Goal: Transaction & Acquisition: Book appointment/travel/reservation

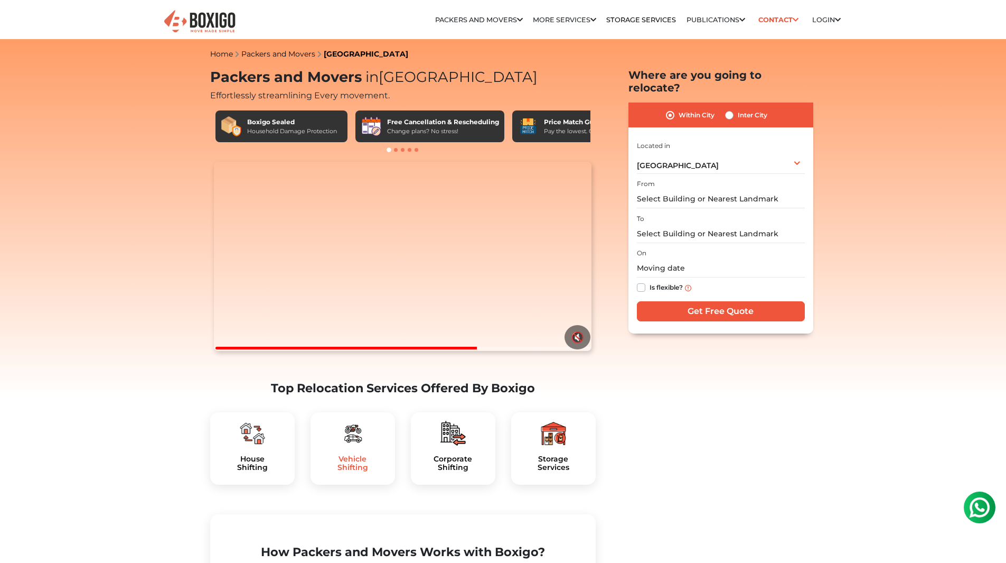
click at [353, 472] on h5 "Vehicle Shifting" at bounding box center [353, 463] width 68 height 18
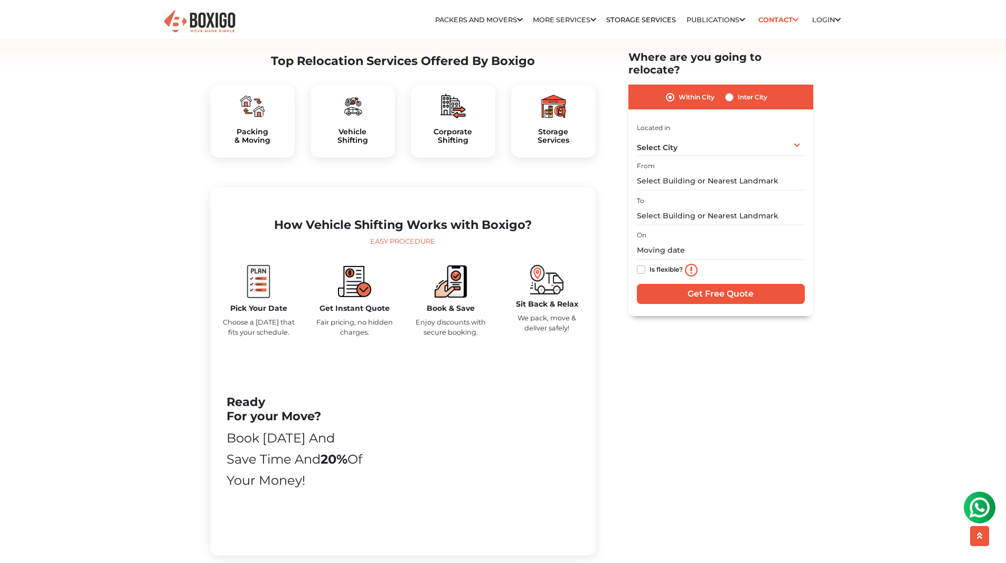
scroll to position [211, 0]
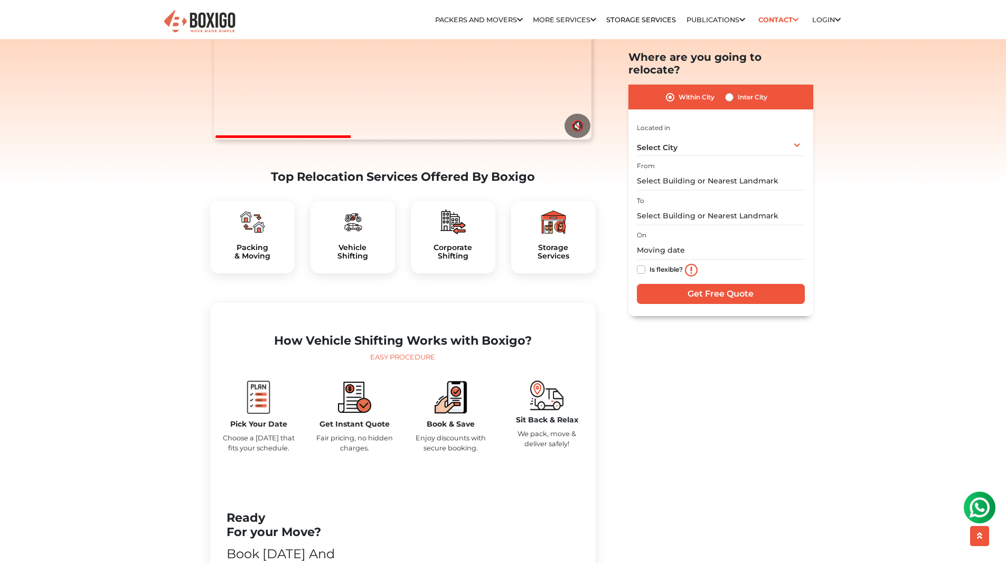
click at [538, 437] on div "Sit Back & Relax We pack, move & deliver safely!" at bounding box center [547, 420] width 96 height 81
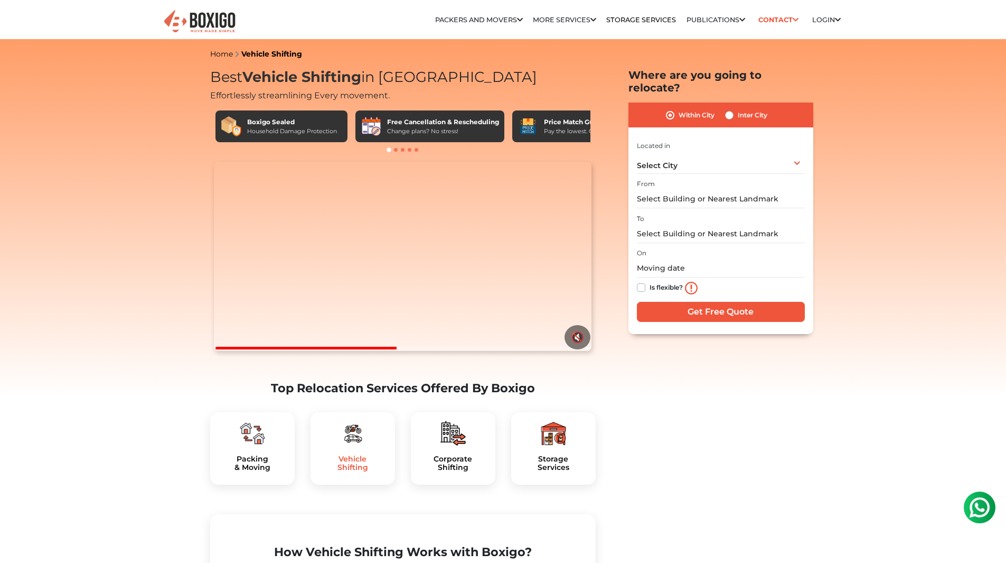
click at [366, 472] on h5 "Vehicle Shifting" at bounding box center [353, 463] width 68 height 18
click at [676, 161] on span "Select City" at bounding box center [657, 166] width 41 height 10
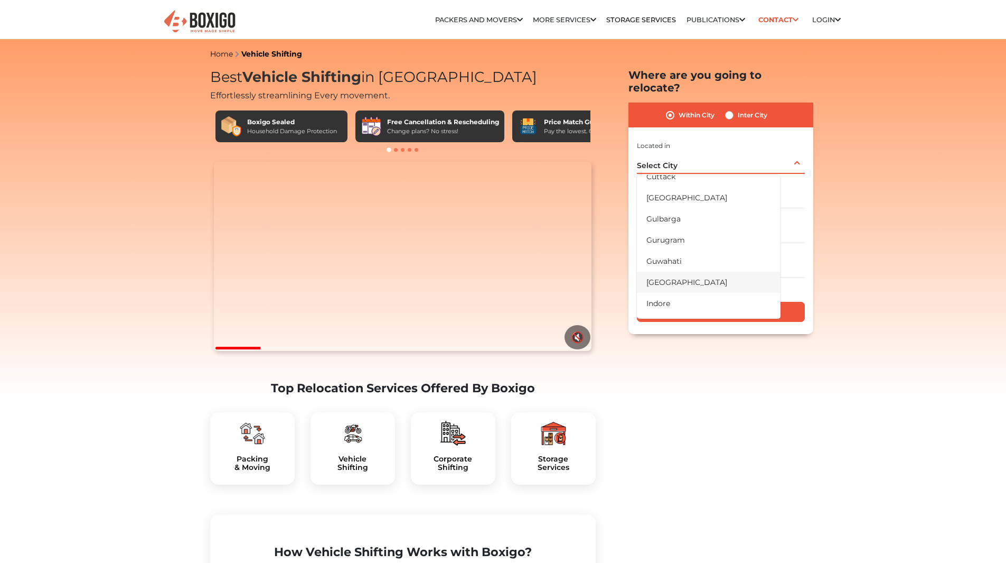
scroll to position [159, 0]
click at [689, 270] on li "[GEOGRAPHIC_DATA]" at bounding box center [709, 280] width 144 height 21
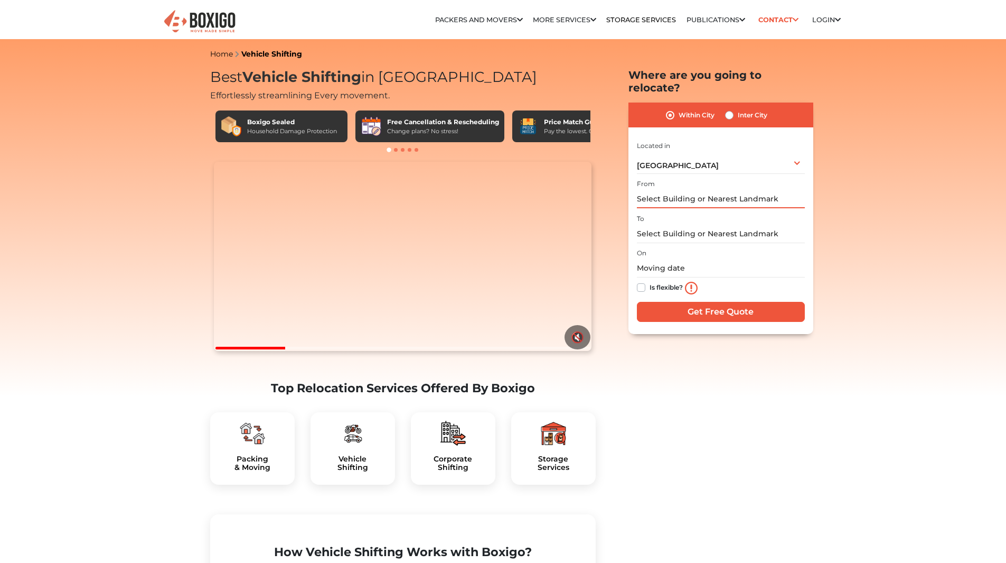
click at [686, 190] on input "text" at bounding box center [721, 199] width 168 height 18
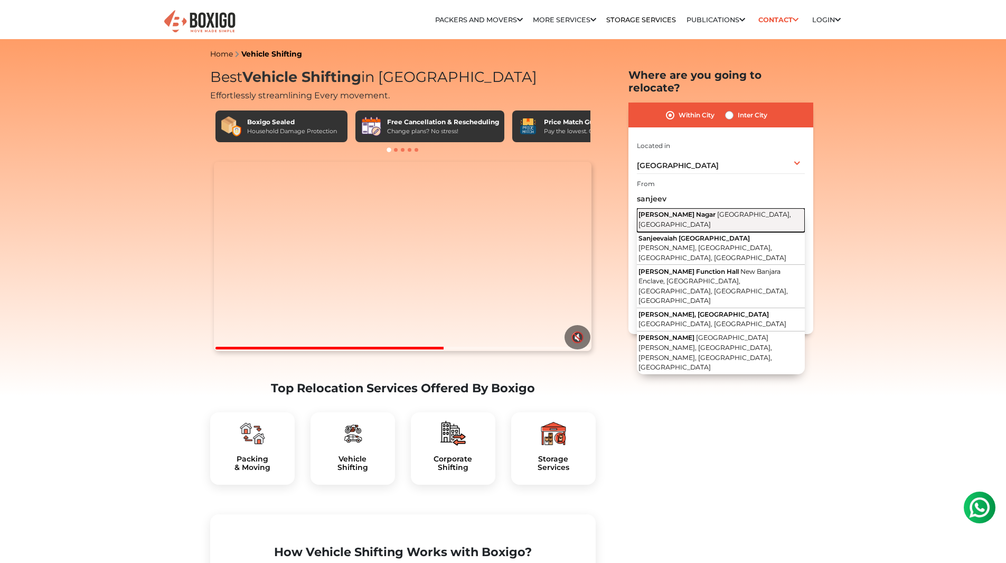
click at [688, 208] on button "Sanjeeva Reddy Nagar Hyderabad, Telangana" at bounding box center [721, 220] width 168 height 24
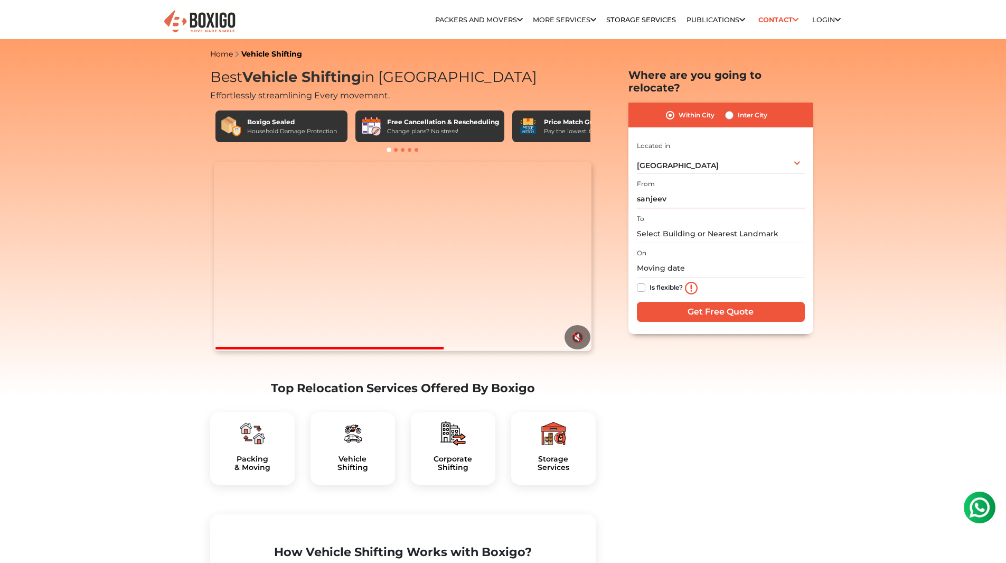
type input "Sanjeeva Reddy Nagar, Hyderabad, Telangana"
click at [686, 226] on input "text" at bounding box center [721, 234] width 168 height 18
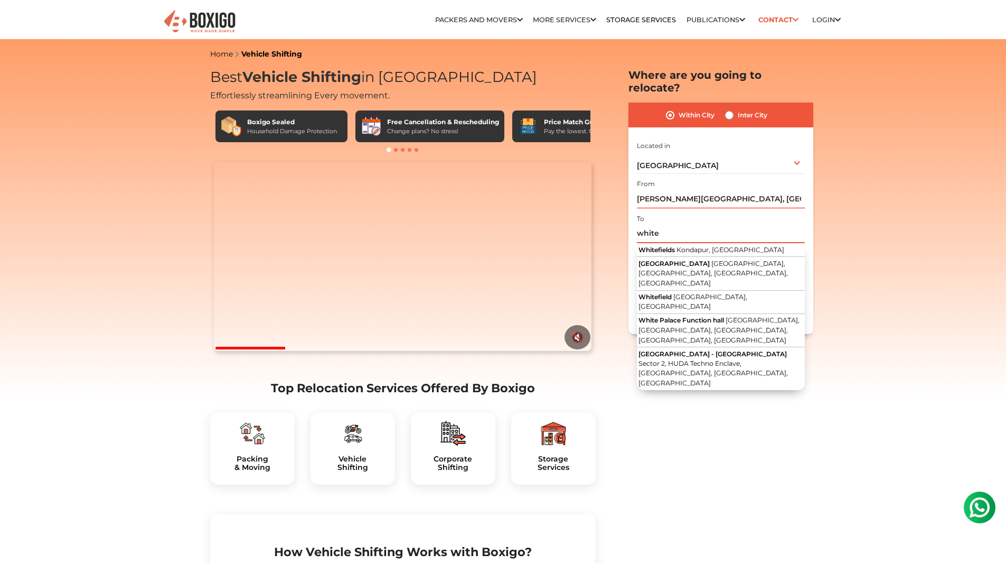
type input "white"
click at [738, 109] on label "Inter City" at bounding box center [753, 115] width 30 height 13
click at [729, 109] on input "Inter City" at bounding box center [729, 114] width 8 height 11
radio input "true"
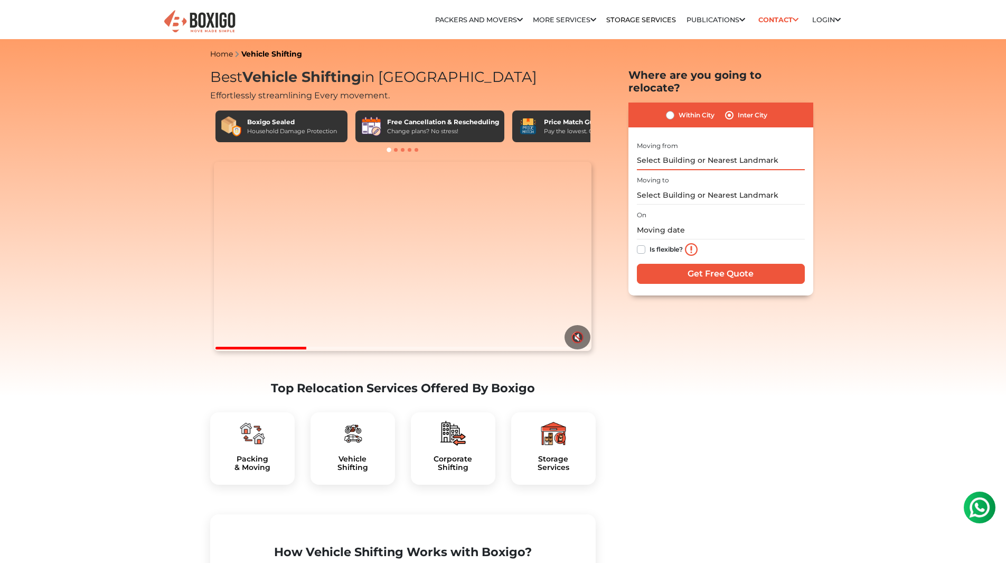
click at [695, 152] on input "text" at bounding box center [721, 161] width 168 height 18
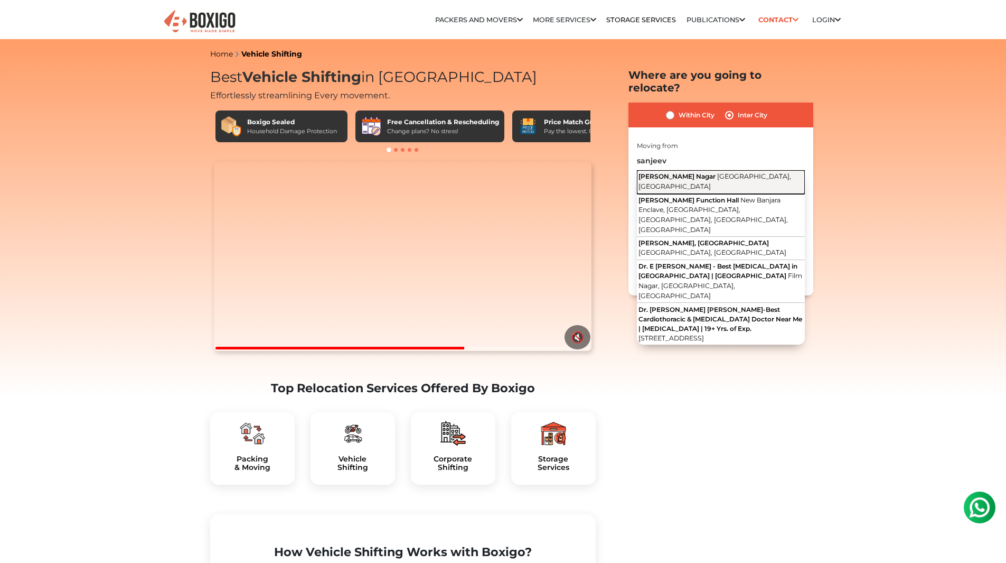
click at [702, 172] on span "Sanjeeva Reddy Nagar" at bounding box center [677, 176] width 77 height 8
type input "Sanjeeva Reddy Nagar, Hyderabad, Telangana"
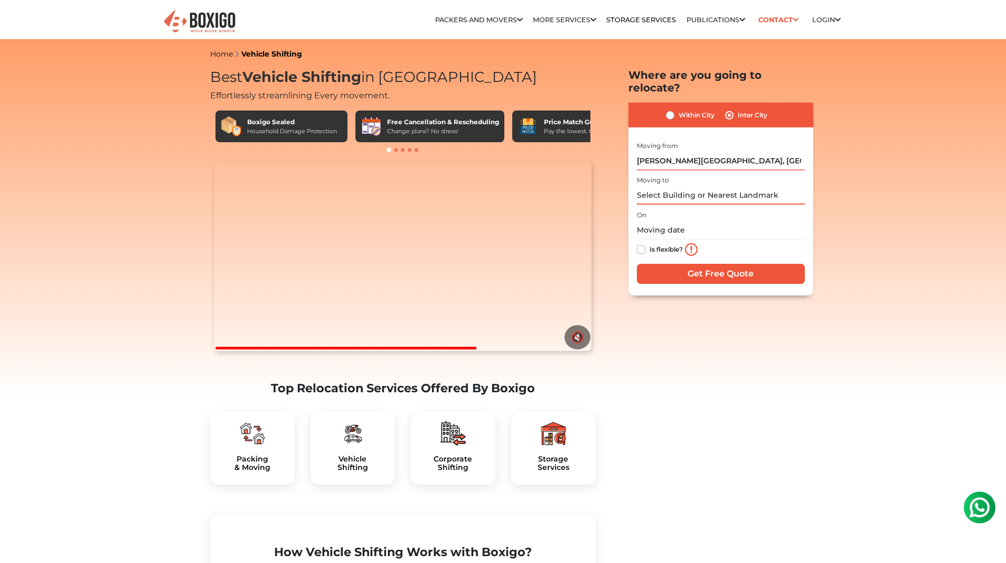
click at [682, 186] on input "text" at bounding box center [721, 195] width 168 height 18
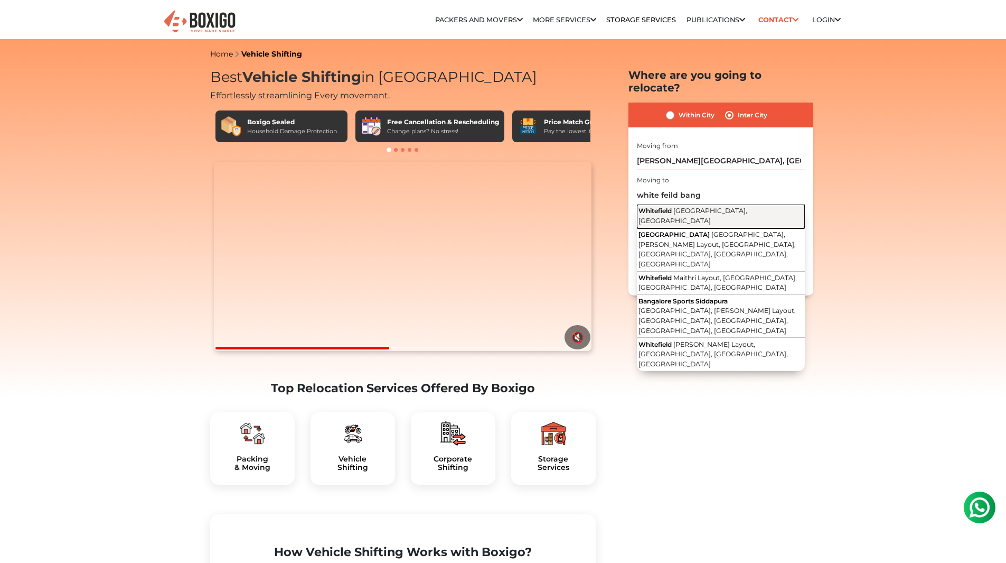
click at [681, 207] on span "Bangalore, Karnataka" at bounding box center [693, 216] width 109 height 18
type input "Whitefield, Bangalore, Karnataka"
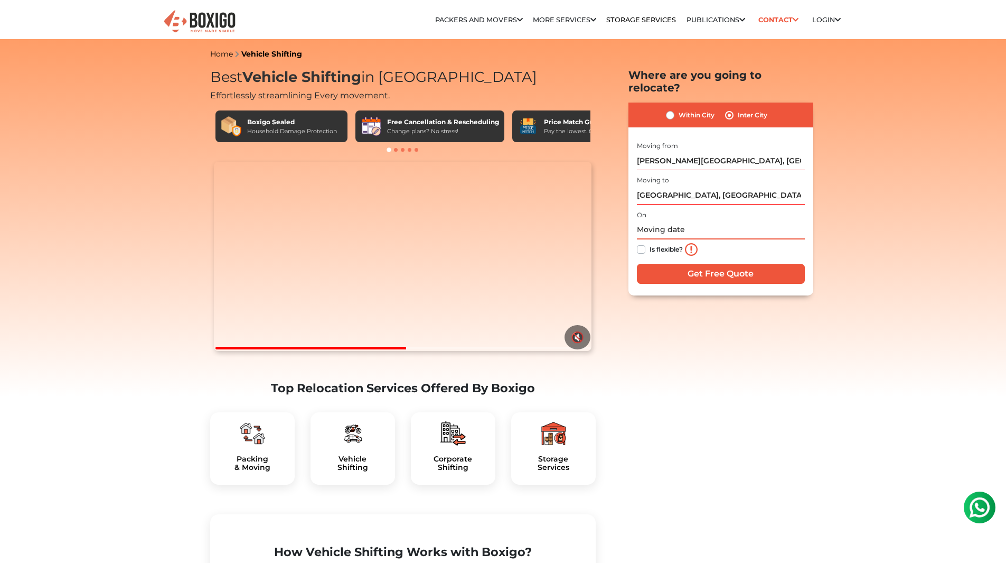
click at [664, 221] on input "text" at bounding box center [721, 230] width 168 height 18
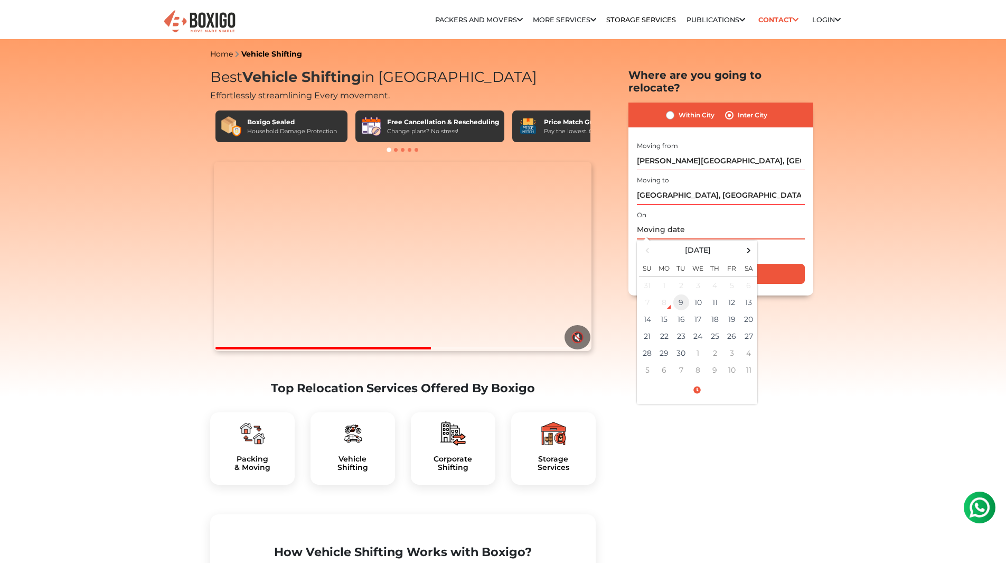
click at [687, 294] on td "9" at bounding box center [681, 302] width 17 height 17
type input "09/09/2025 4:16 PM"
click at [682, 294] on td "9" at bounding box center [681, 302] width 17 height 17
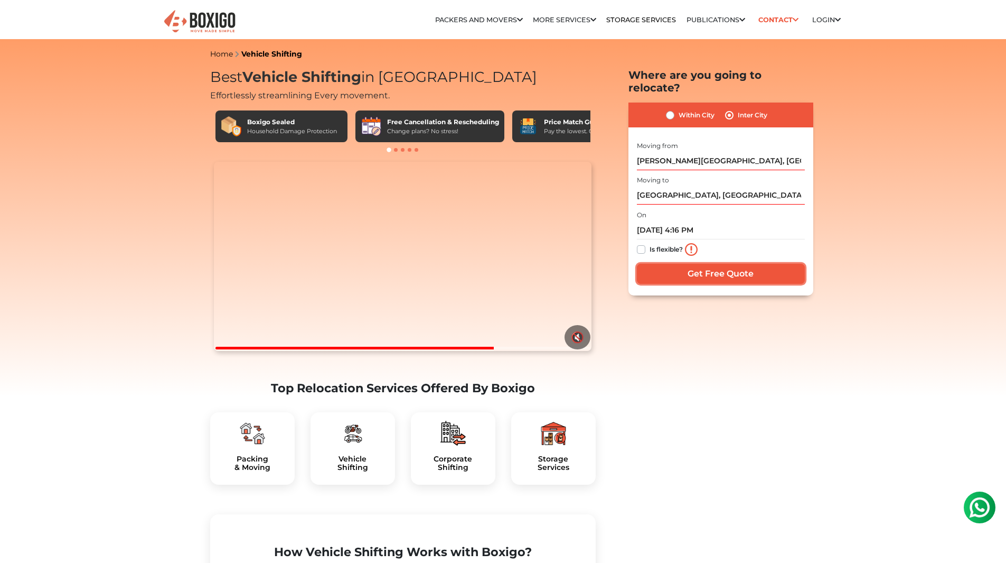
click at [674, 264] on input "Get Free Quote" at bounding box center [721, 274] width 168 height 20
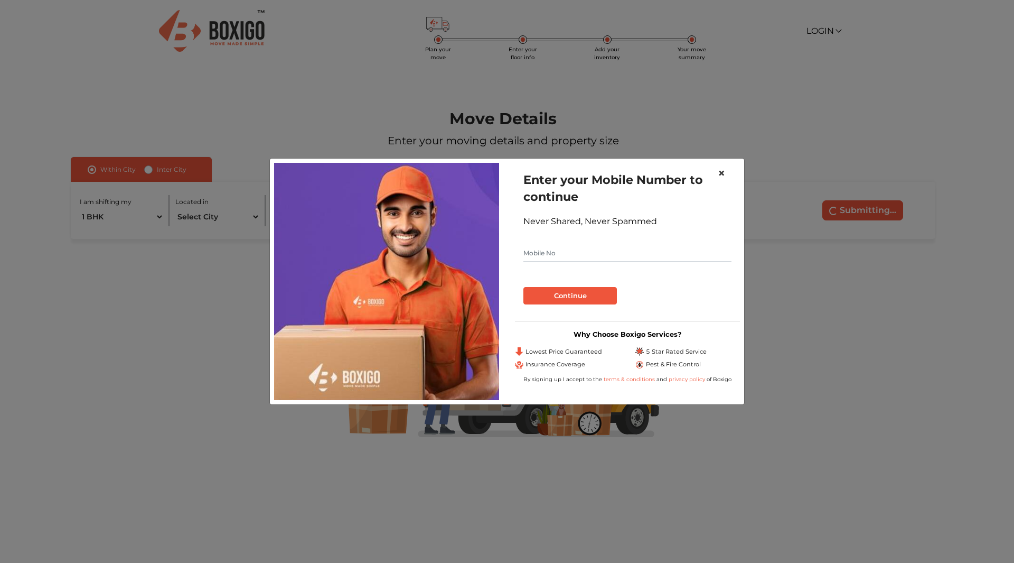
click at [725, 169] on span "×" at bounding box center [721, 172] width 7 height 15
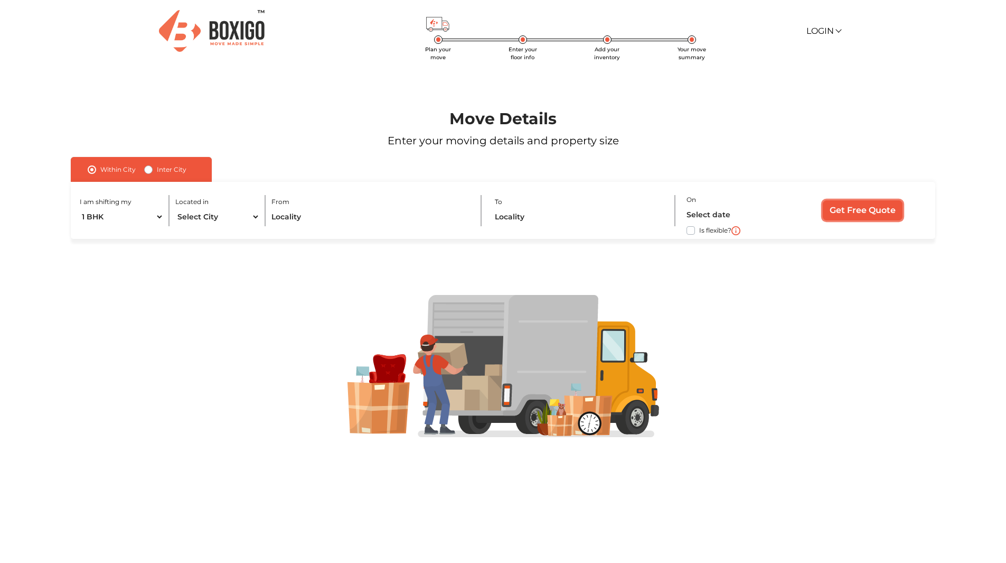
drag, startPoint x: 845, startPoint y: 209, endPoint x: 844, endPoint y: 236, distance: 27.0
click at [845, 209] on input "Get Free Quote" at bounding box center [863, 210] width 80 height 20
click at [157, 168] on label "Inter City" at bounding box center [172, 169] width 30 height 13
click at [153, 168] on input "Inter City" at bounding box center [148, 168] width 8 height 11
radio input "true"
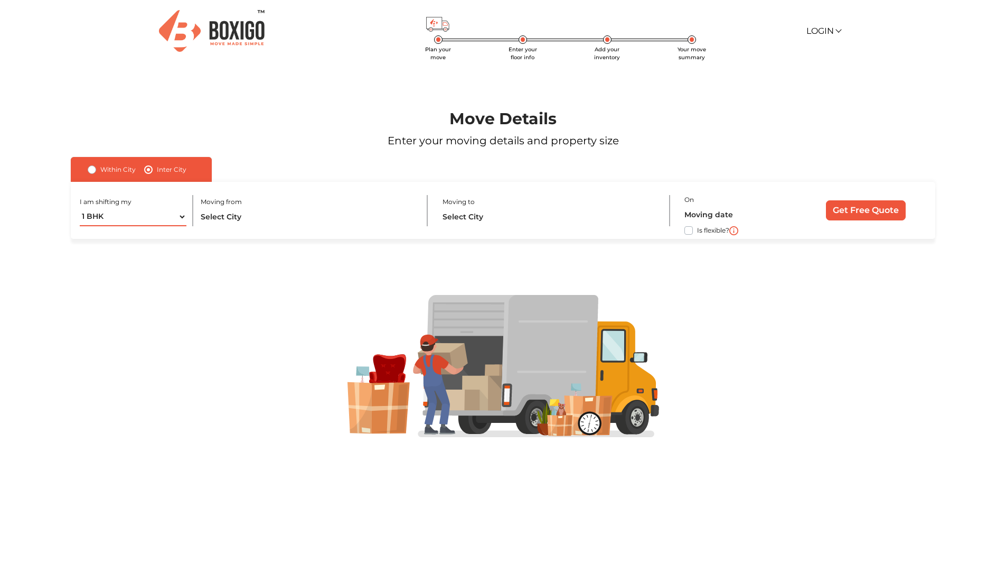
click at [97, 217] on select "1 BHK 2 BHK 3 BHK 3 + BHK FEW ITEMS" at bounding box center [133, 217] width 107 height 18
select select "FEW ITEMS"
click at [80, 208] on select "1 BHK 2 BHK 3 BHK 3 + BHK FEW ITEMS" at bounding box center [133, 217] width 107 height 18
click at [273, 219] on input "text" at bounding box center [308, 217] width 215 height 18
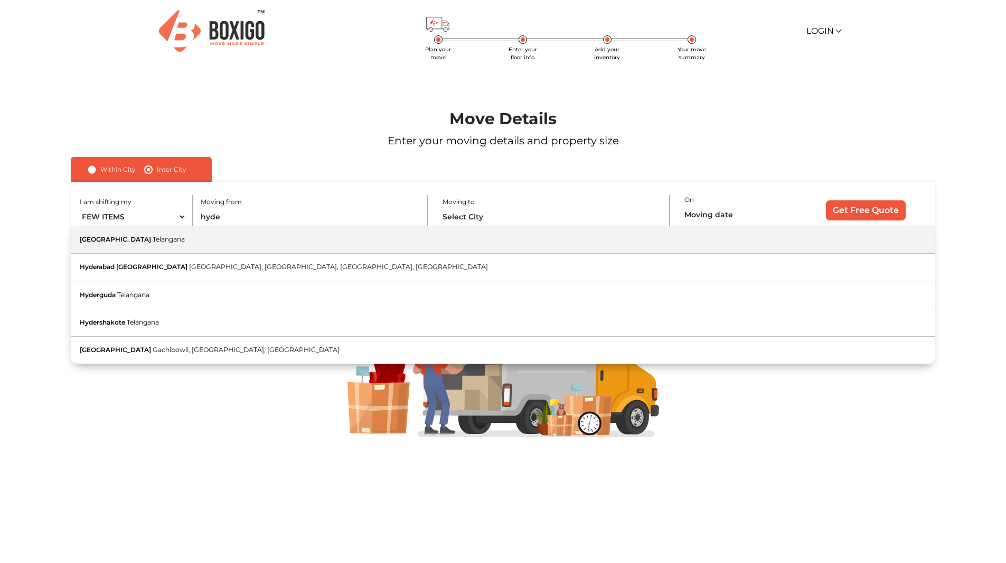
click at [190, 241] on button "Hyderabad Telangana" at bounding box center [503, 239] width 864 height 27
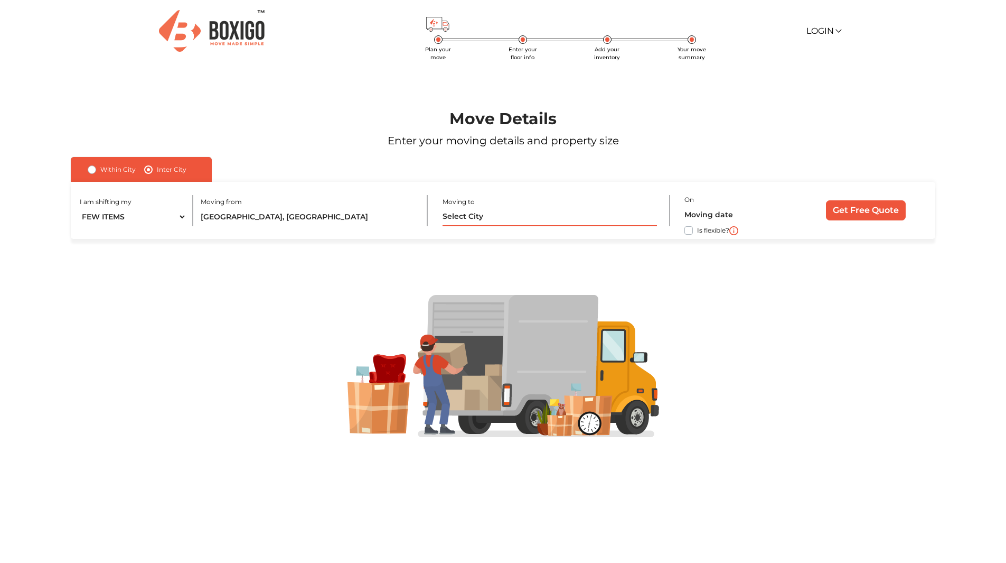
click at [472, 208] on input "text" at bounding box center [550, 217] width 215 height 18
click at [260, 215] on input "Hyderabad, Telangana" at bounding box center [308, 217] width 215 height 18
drag, startPoint x: 309, startPoint y: 215, endPoint x: 179, endPoint y: 223, distance: 130.7
click at [150, 219] on div "I am shifting my 1 BHK 2 BHK 3 BHK 3 + BHK FEW ITEMS Moving from Hyderabad, Tel…" at bounding box center [503, 211] width 864 height 58
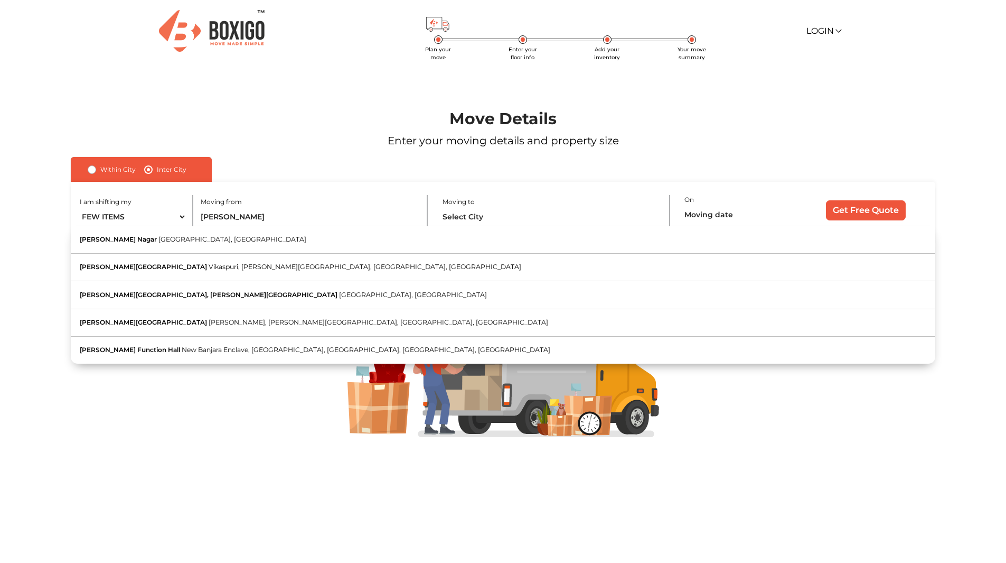
click at [200, 237] on span "Hyderabad, Telangana" at bounding box center [233, 239] width 148 height 8
type input "Sanjeeva Reddy Nagar, Hyderabad, Telangana"
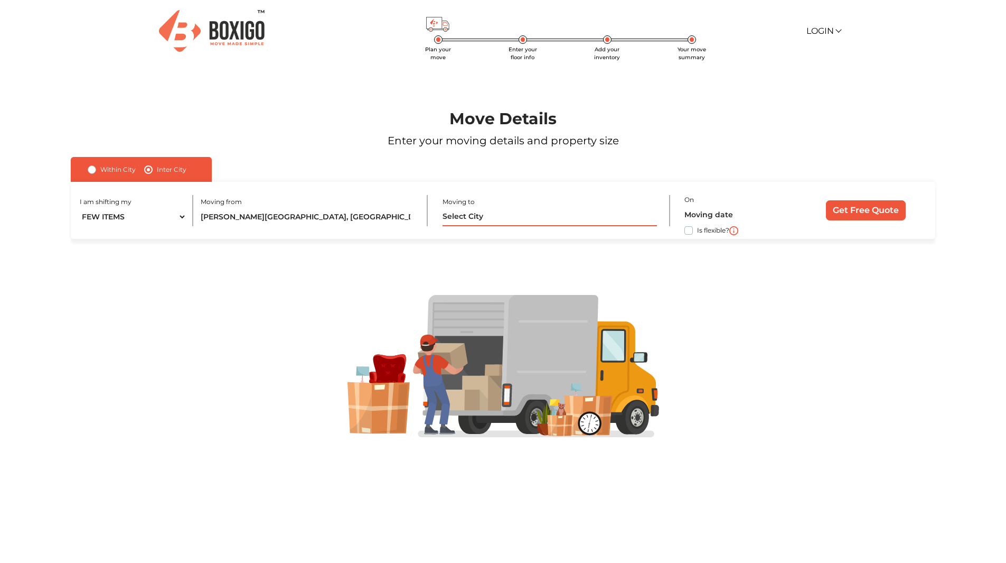
click at [478, 210] on input "text" at bounding box center [550, 217] width 215 height 18
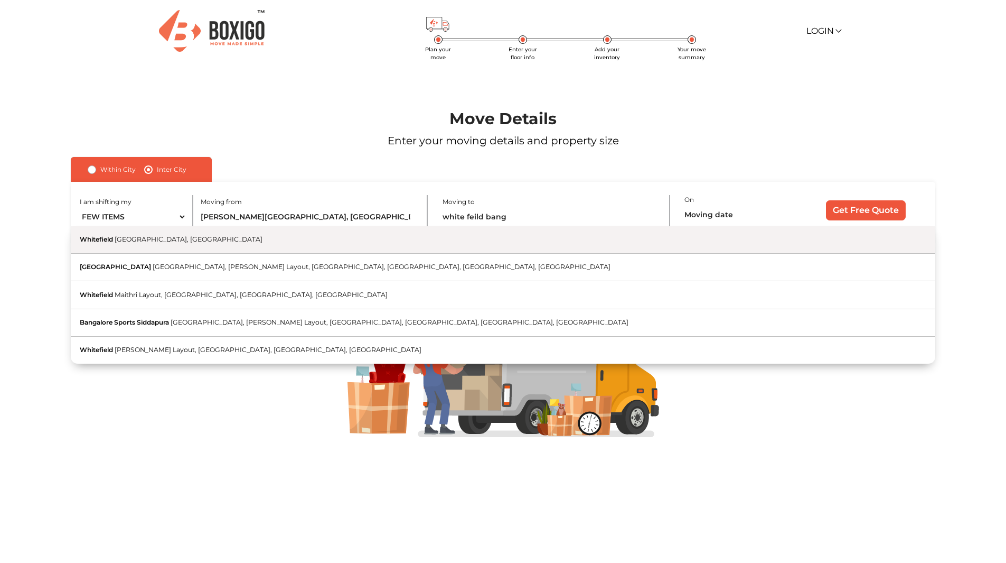
click at [165, 235] on button "Whitefield Bangalore, Karnataka" at bounding box center [503, 239] width 864 height 27
type input "Whitefield, Bangalore, Karnataka"
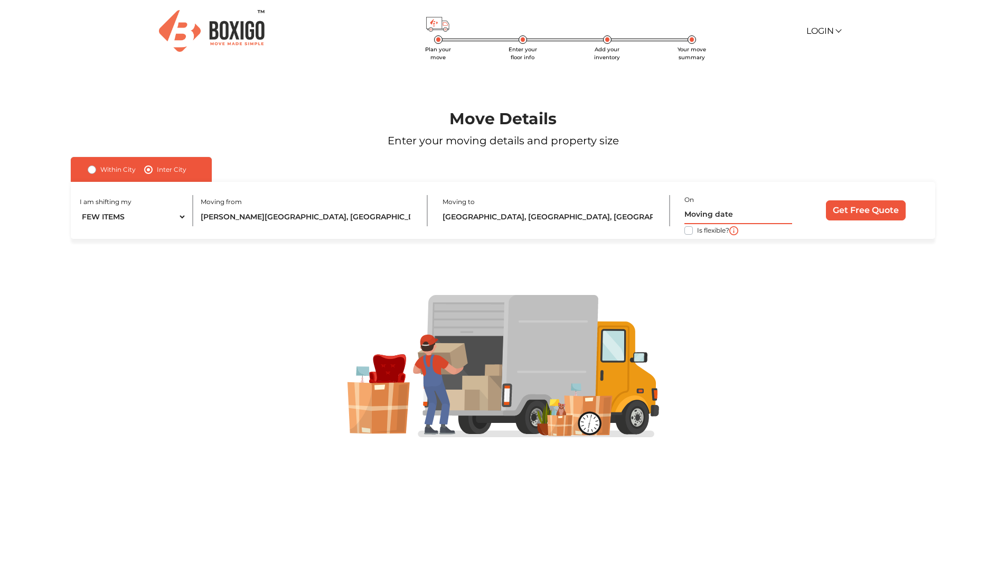
click at [703, 208] on input "text" at bounding box center [739, 215] width 108 height 18
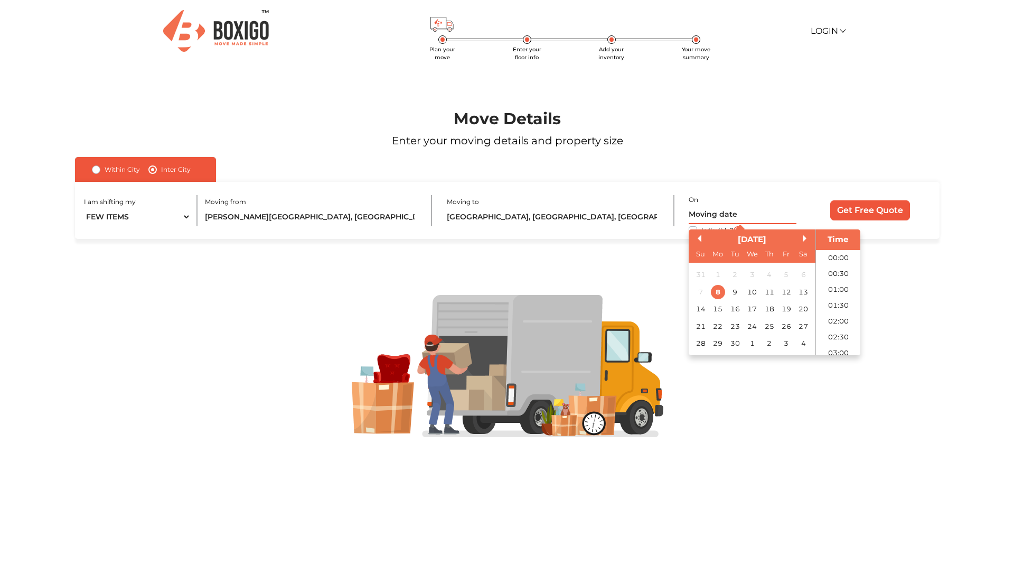
scroll to position [463, 0]
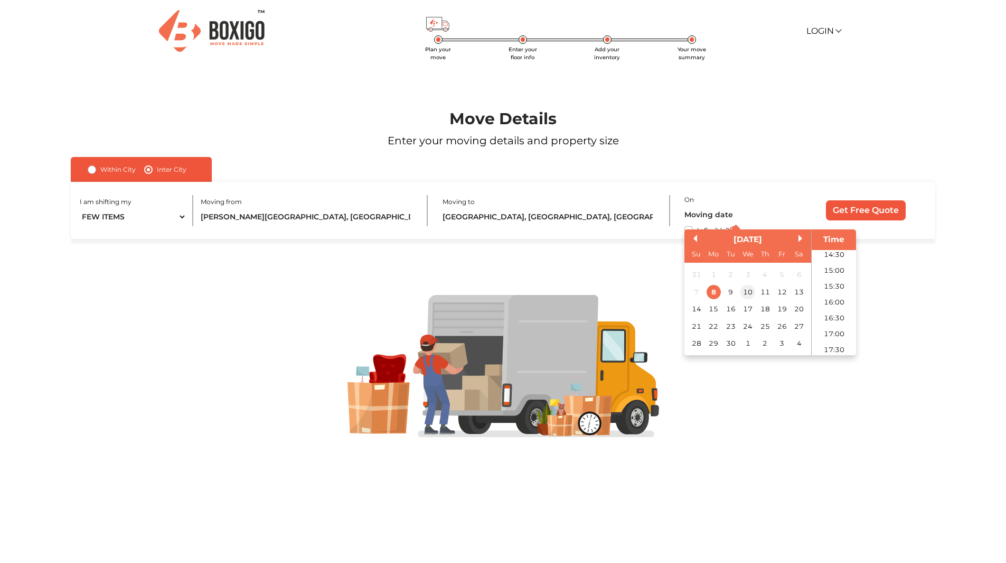
click at [742, 291] on div "10" at bounding box center [748, 292] width 14 height 14
click at [731, 294] on div "9" at bounding box center [731, 292] width 14 height 14
type input "09/09/2025 12:00 AM"
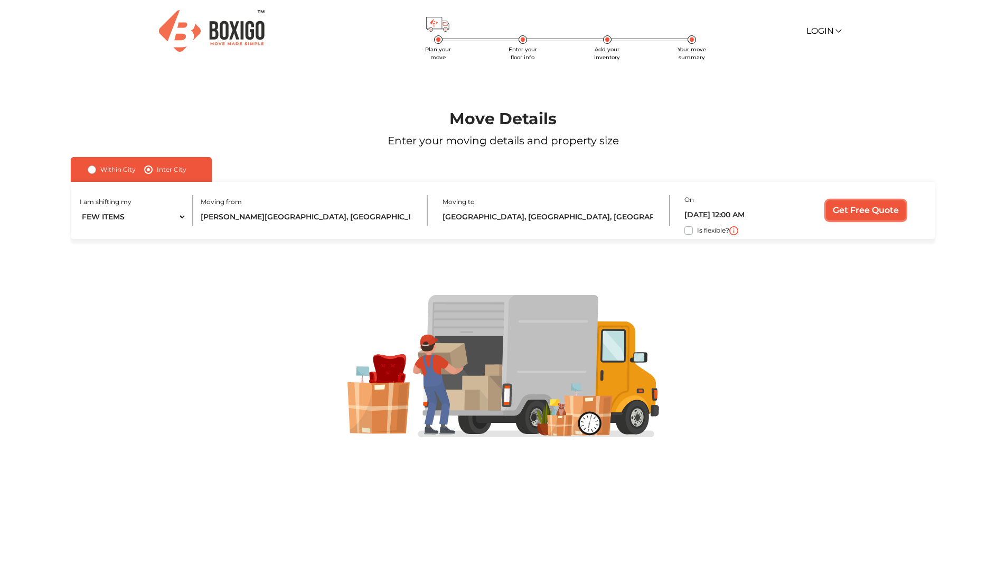
click at [869, 214] on input "Get Free Quote" at bounding box center [866, 210] width 80 height 20
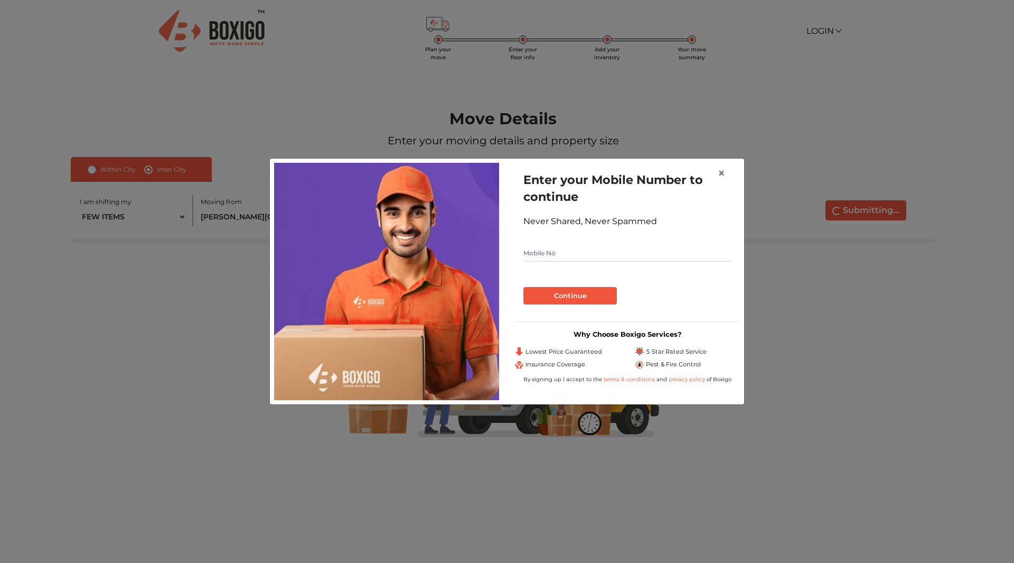
click at [601, 258] on input "text" at bounding box center [628, 253] width 208 height 17
type input "7569828111"
click at [589, 296] on button "Continue" at bounding box center [571, 296] width 94 height 18
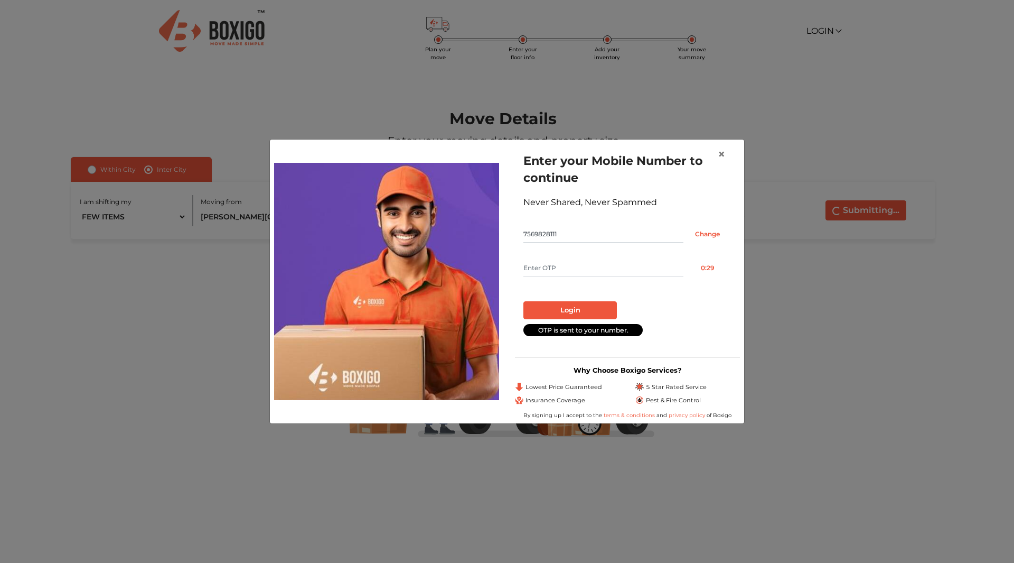
click at [563, 267] on input "text" at bounding box center [604, 267] width 160 height 17
type input "4906"
click at [553, 304] on button "Login" at bounding box center [571, 310] width 94 height 18
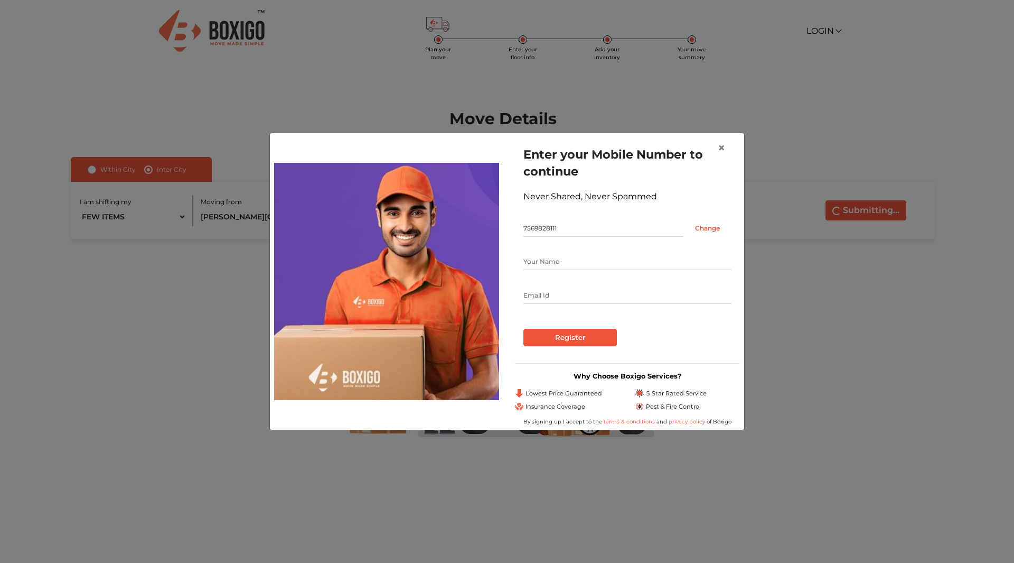
click at [588, 269] on input "text" at bounding box center [628, 261] width 208 height 17
type input "SV"
click at [581, 294] on input "text" at bounding box center [628, 295] width 208 height 17
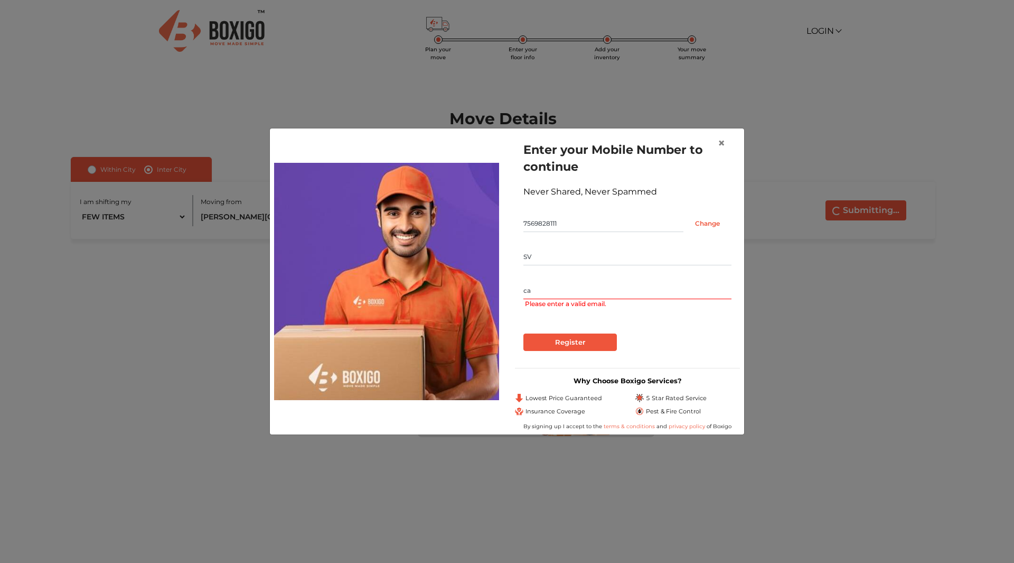
type input "c"
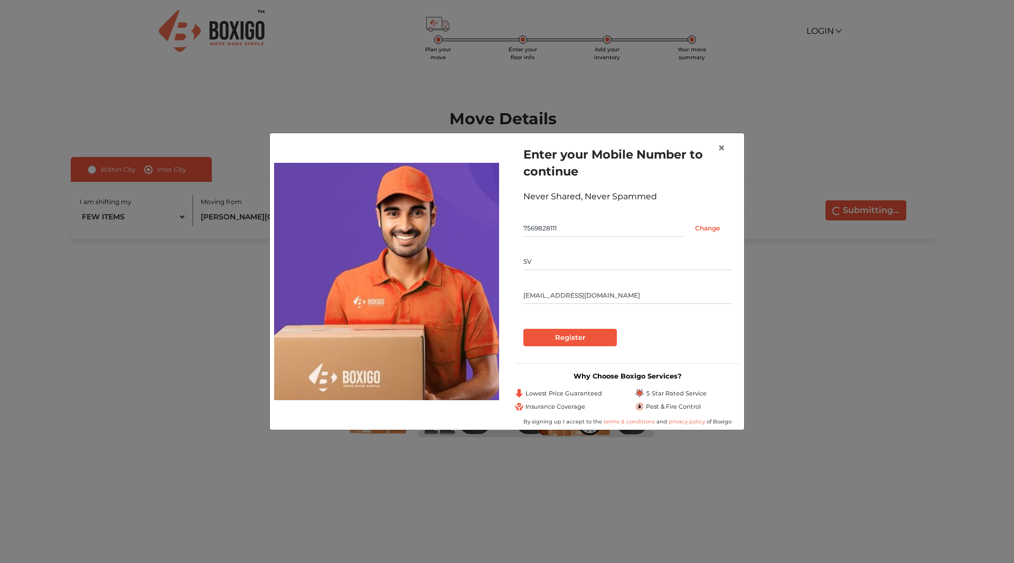
type input "tulasiramsv@gmail.com"
click at [567, 341] on input "Register" at bounding box center [571, 338] width 94 height 18
